Goal: Task Accomplishment & Management: Complete application form

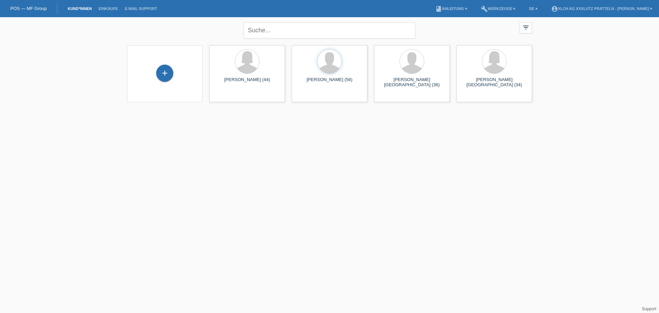
click at [175, 78] on div "+" at bounding box center [164, 74] width 65 height 18
click at [157, 76] on div "+" at bounding box center [164, 73] width 17 height 17
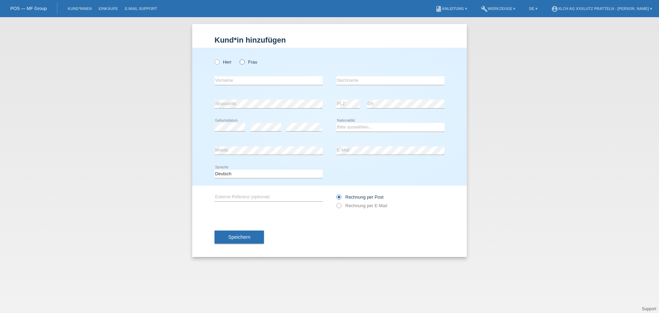
click at [238, 58] on icon at bounding box center [238, 58] width 0 height 0
click at [241, 62] on input "Frau" at bounding box center [242, 61] width 4 height 4
radio input "true"
click at [213, 58] on icon at bounding box center [213, 58] width 0 height 0
click at [218, 61] on input "Herr" at bounding box center [216, 61] width 4 height 4
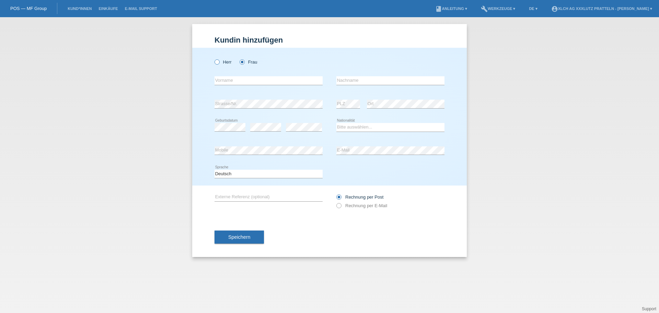
radio input "true"
click at [237, 77] on input "text" at bounding box center [268, 80] width 108 height 9
type input "[PERSON_NAME]"
click at [370, 79] on input "text" at bounding box center [390, 80] width 108 height 9
type input "Maglio"
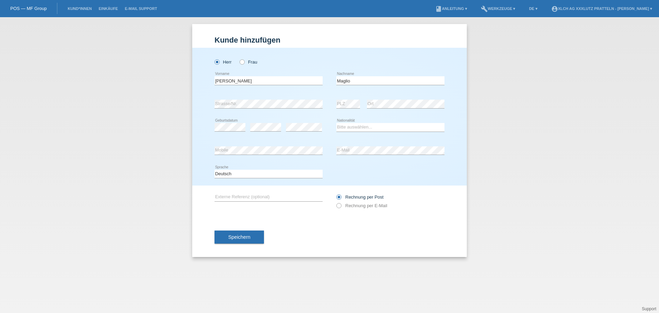
click at [258, 96] on div "error Strasse/Nr." at bounding box center [268, 103] width 108 height 23
click at [375, 129] on select "Bitte auswählen... Schweiz Deutschland Liechtenstein Österreich ------------ Af…" at bounding box center [390, 127] width 108 height 8
select select "CH"
click at [336, 123] on select "Bitte auswählen... Schweiz Deutschland Liechtenstein Österreich ------------ Af…" at bounding box center [390, 127] width 108 height 8
click at [238, 155] on div "error Mobile" at bounding box center [268, 150] width 108 height 23
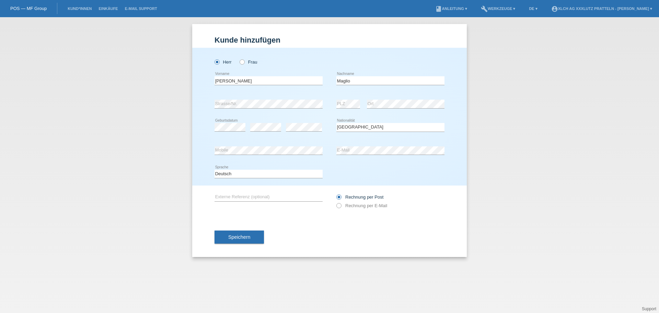
drag, startPoint x: 363, startPoint y: 161, endPoint x: 363, endPoint y: 158, distance: 3.5
click at [363, 161] on div "error E-Mail" at bounding box center [390, 150] width 108 height 23
click at [335, 204] on div "error Externe Referenz (optional) Rechnung per Post" at bounding box center [329, 201] width 230 height 32
click at [335, 202] on icon at bounding box center [335, 202] width 0 height 0
click at [340, 205] on input "Rechnung per E-Mail" at bounding box center [338, 207] width 4 height 9
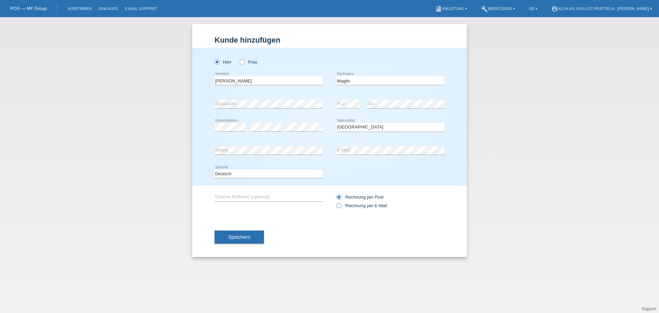
radio input "true"
click at [253, 236] on button "Speichern" at bounding box center [238, 236] width 49 height 13
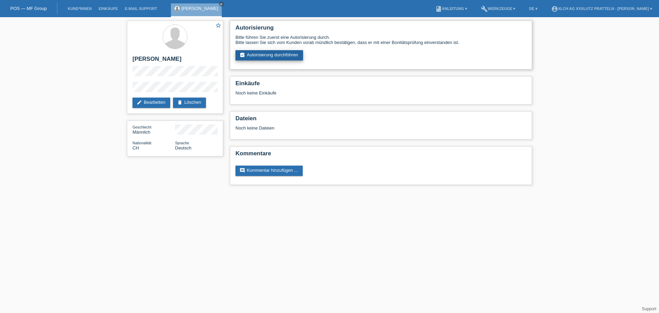
click at [259, 57] on link "assignment_turned_in Autorisierung durchführen" at bounding box center [269, 55] width 68 height 10
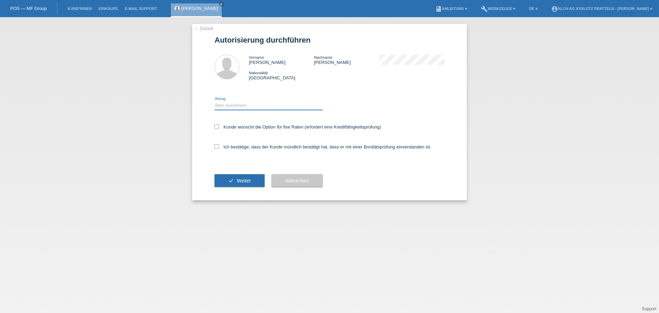
click at [231, 104] on select "Bitte auswählen CHF 1.00 - CHF 499.00 CHF 500.00 - CHF 1'999.00 CHF 2'000.00 - …" at bounding box center [268, 105] width 108 height 8
select select "3"
click at [214, 101] on select "Bitte auswählen CHF 1.00 - CHF 499.00 CHF 500.00 - CHF 1'999.00 CHF 2'000.00 - …" at bounding box center [268, 105] width 108 height 8
click at [224, 128] on label "Kunde wünscht die Option für fixe Raten (erfordert eine Kreditfähigkeitsprüfung)" at bounding box center [297, 126] width 166 height 5
click at [219, 128] on input "Kunde wünscht die Option für fixe Raten (erfordert eine Kreditfähigkeitsprüfung)" at bounding box center [216, 126] width 4 height 4
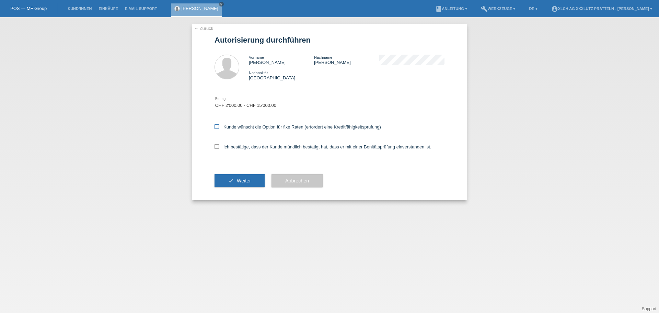
checkbox input "true"
click at [220, 146] on label "Ich bestätige, dass der Kunde mündlich bestätigt hat, dass er mit einer Bonität…" at bounding box center [322, 146] width 217 height 5
click at [219, 146] on input "Ich bestätige, dass der Kunde mündlich bestätigt hat, dass er mit einer Bonität…" at bounding box center [216, 146] width 4 height 4
checkbox input "true"
click at [241, 181] on span "Weiter" at bounding box center [244, 180] width 14 height 5
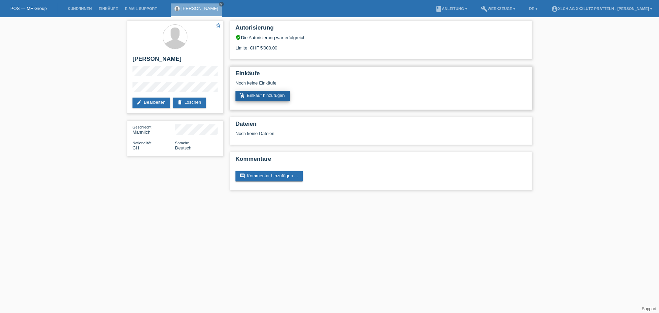
click at [265, 94] on link "add_shopping_cart Einkauf hinzufügen" at bounding box center [262, 96] width 54 height 10
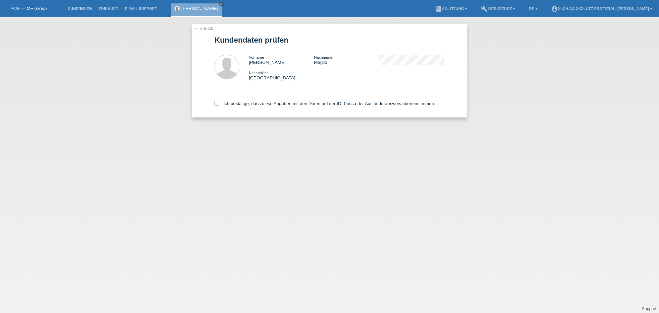
click at [214, 101] on div "← Zurück Kundendaten prüfen Vorname Alexander Nachname Maglio Nationalität Schw…" at bounding box center [329, 70] width 275 height 93
click at [209, 26] on link "← Zurück" at bounding box center [203, 28] width 19 height 5
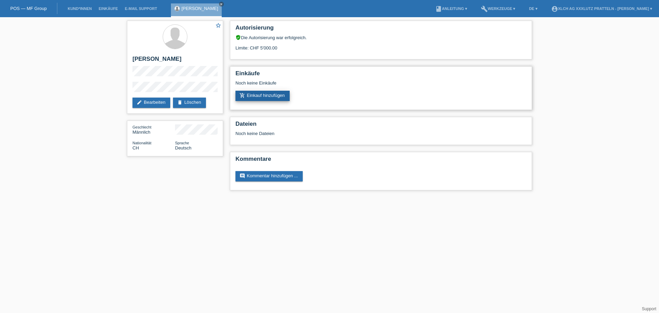
click at [270, 96] on link "add_shopping_cart Einkauf hinzufügen" at bounding box center [262, 96] width 54 height 10
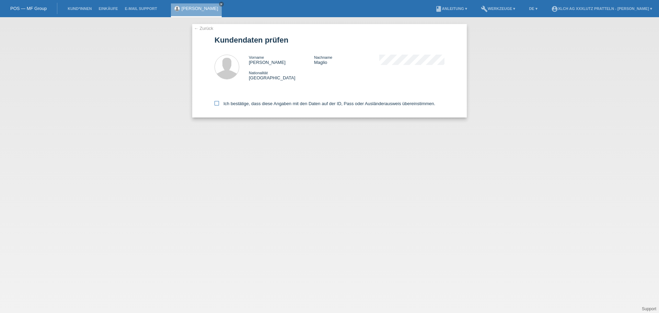
click at [229, 105] on label "Ich bestätige, dass diese Angaben mit den Daten auf der ID, Pass oder Ausländer…" at bounding box center [324, 103] width 221 height 5
click at [219, 105] on input "Ich bestätige, dass diese Angaben mit den Daten auf der ID, Pass oder Ausländer…" at bounding box center [216, 103] width 4 height 4
checkbox input "true"
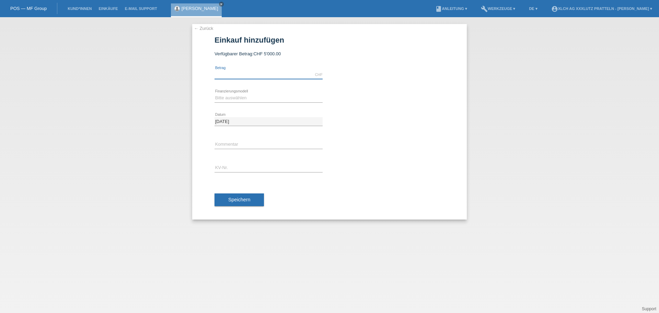
click at [242, 77] on input "text" at bounding box center [268, 74] width 108 height 9
type input "5000.00"
click at [248, 94] on select "Bitte auswählen Kauf auf Rechnung mit Teilzahlungsoption Fixe Raten - Zinsübern…" at bounding box center [268, 98] width 108 height 8
select select "109"
click at [214, 94] on select "Bitte auswählen Kauf auf Rechnung mit Teilzahlungsoption Fixe Raten - Zinsübern…" at bounding box center [268, 98] width 108 height 8
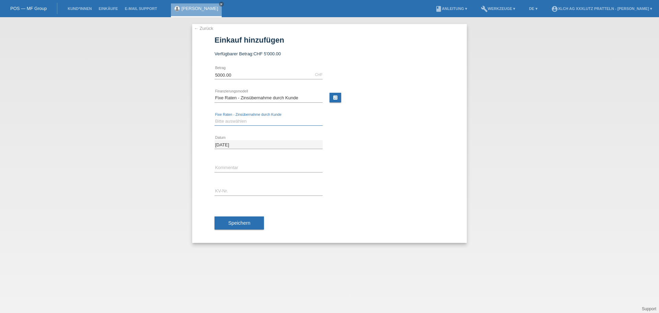
click at [271, 118] on select "Bitte auswählen 6 Raten 12 Raten 24 Raten 36 Raten" at bounding box center [268, 121] width 108 height 8
select select "315"
click at [214, 117] on select "Bitte auswählen 6 Raten 12 Raten 24 Raten 36 Raten" at bounding box center [268, 121] width 108 height 8
click at [333, 98] on link "calculate" at bounding box center [335, 98] width 12 height 10
type input "5000.00"
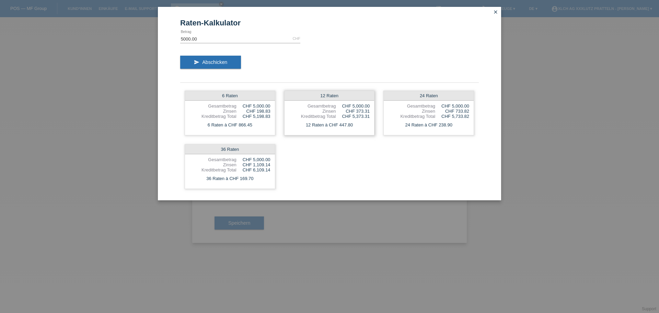
click at [342, 112] on div "CHF 373.31" at bounding box center [353, 110] width 34 height 5
click at [494, 12] on icon "close" at bounding box center [495, 11] width 5 height 5
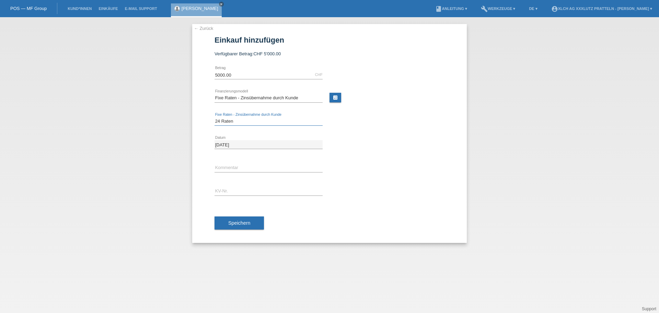
click at [253, 123] on select "Bitte auswählen 6 Raten 12 Raten 24 Raten 36 Raten" at bounding box center [268, 121] width 108 height 8
select select "314"
click at [214, 117] on select "Bitte auswählen 6 Raten 12 Raten 24 Raten 36 Raten" at bounding box center [268, 121] width 108 height 8
click at [232, 162] on div "error Kommentar" at bounding box center [268, 167] width 108 height 23
click at [233, 166] on input "text" at bounding box center [268, 167] width 108 height 9
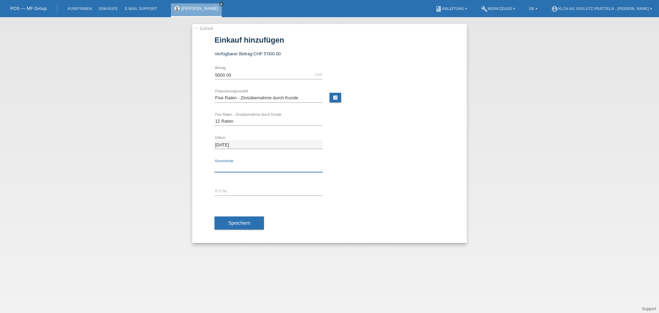
click at [238, 164] on input "text" at bounding box center [268, 167] width 108 height 9
click at [228, 192] on input "text" at bounding box center [268, 191] width 108 height 9
type input "b"
type input "B9G00N"
click at [229, 170] on input "text" at bounding box center [268, 167] width 108 height 9
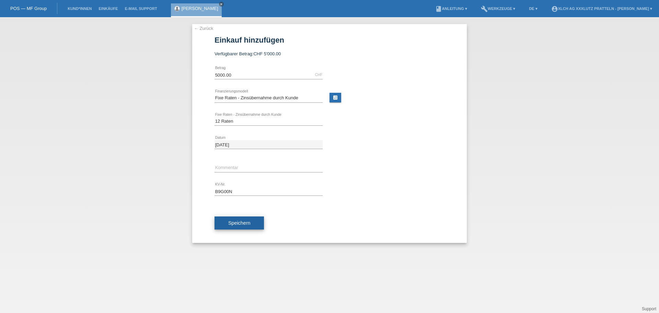
click at [237, 220] on button "Speichern" at bounding box center [238, 222] width 49 height 13
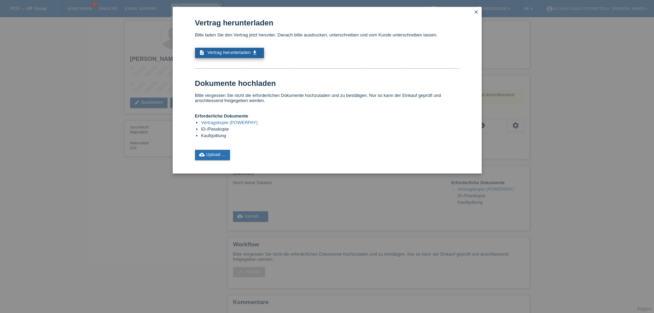
click at [236, 55] on link "description Vertrag herunterladen get_app" at bounding box center [229, 53] width 69 height 10
click at [214, 153] on link "cloud_upload Upload ..." at bounding box center [212, 155] width 35 height 10
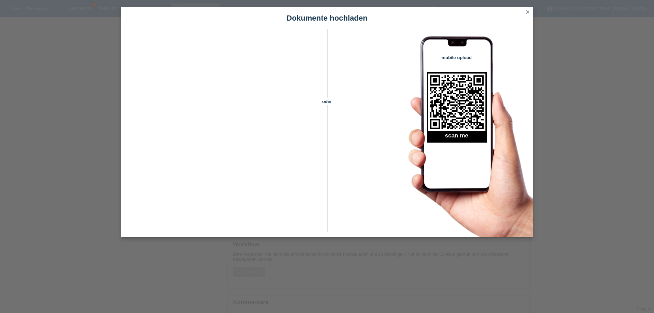
click at [526, 11] on icon "close" at bounding box center [527, 11] width 5 height 5
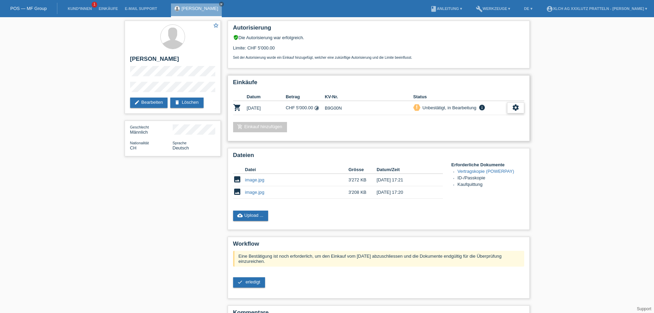
click at [513, 110] on icon "settings" at bounding box center [516, 108] width 8 height 8
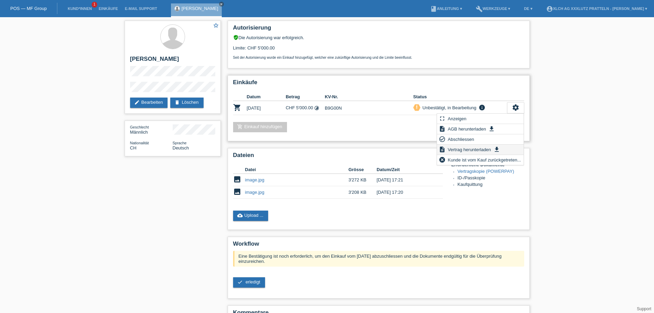
click at [478, 150] on span "Vertrag herunterladen" at bounding box center [468, 149] width 45 height 8
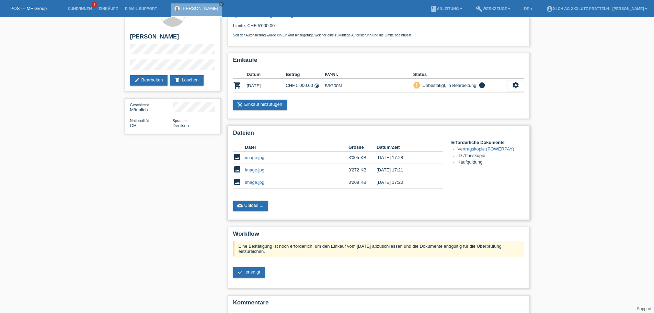
scroll to position [34, 0]
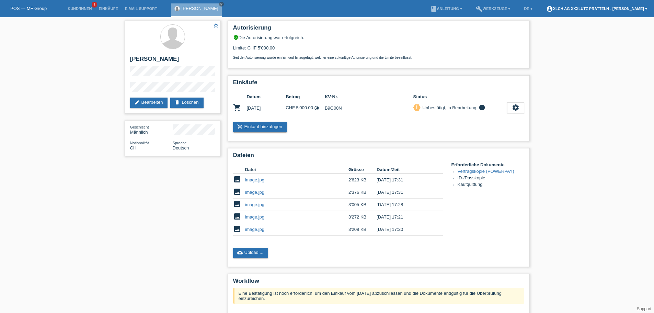
click at [616, 9] on link "account_circle XLCH AG XXXLutz Pratteln - [PERSON_NAME] ▾" at bounding box center [597, 9] width 108 height 4
click at [535, 38] on div "XLCH AG XXXLutz Pratteln - [PERSON_NAME] [EMAIL_ADDRESS][DOMAIN_NAME] Logout" at bounding box center [588, 26] width 122 height 31
click at [535, 37] on link "Logout" at bounding box center [539, 35] width 14 height 5
